Goal: Information Seeking & Learning: Learn about a topic

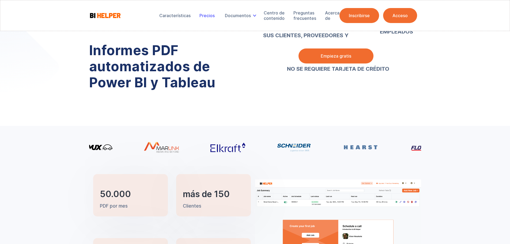
click at [210, 15] on font "Precios" at bounding box center [207, 15] width 15 height 5
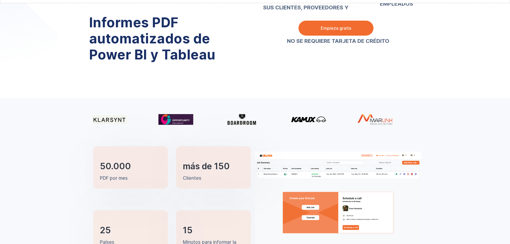
scroll to position [54, 0]
